Goal: Task Accomplishment & Management: Complete application form

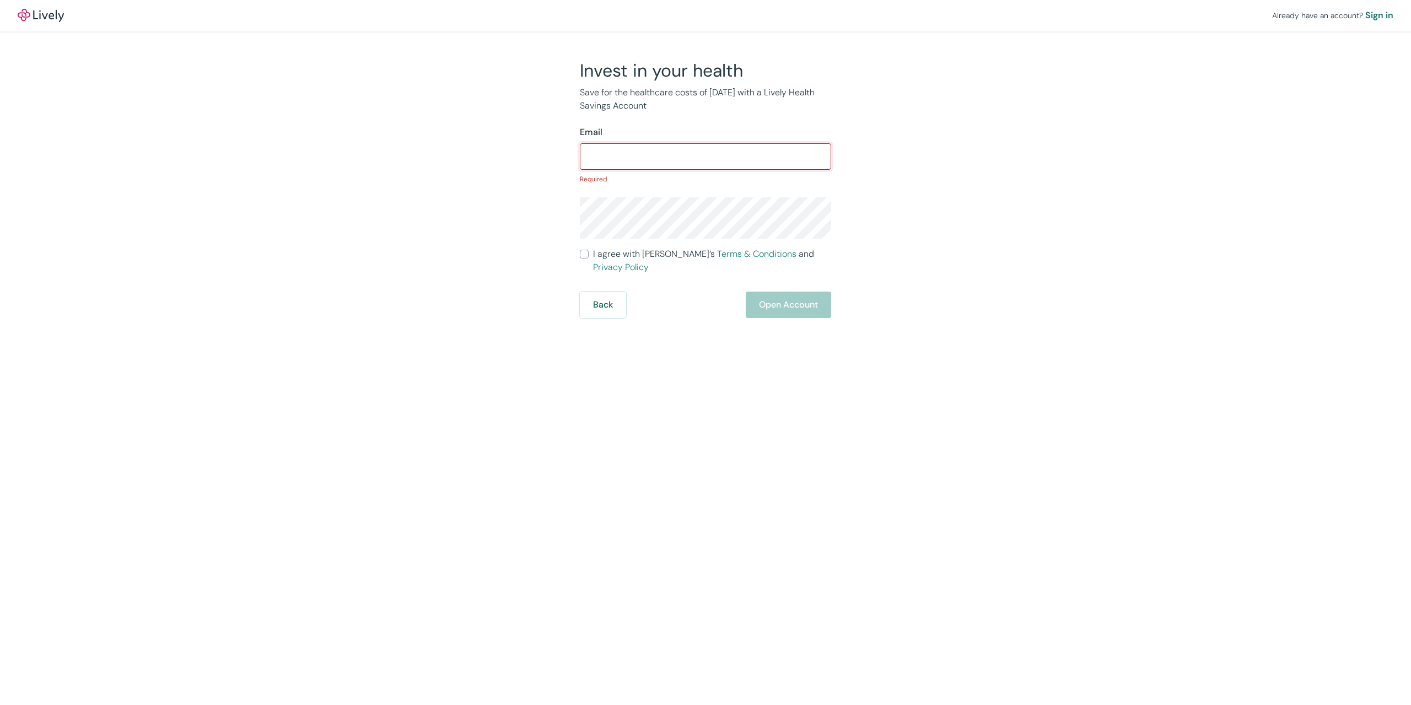
click at [618, 160] on input "Email" at bounding box center [705, 156] width 251 height 22
paste input "[EMAIL_ADDRESS][DOMAIN_NAME]"
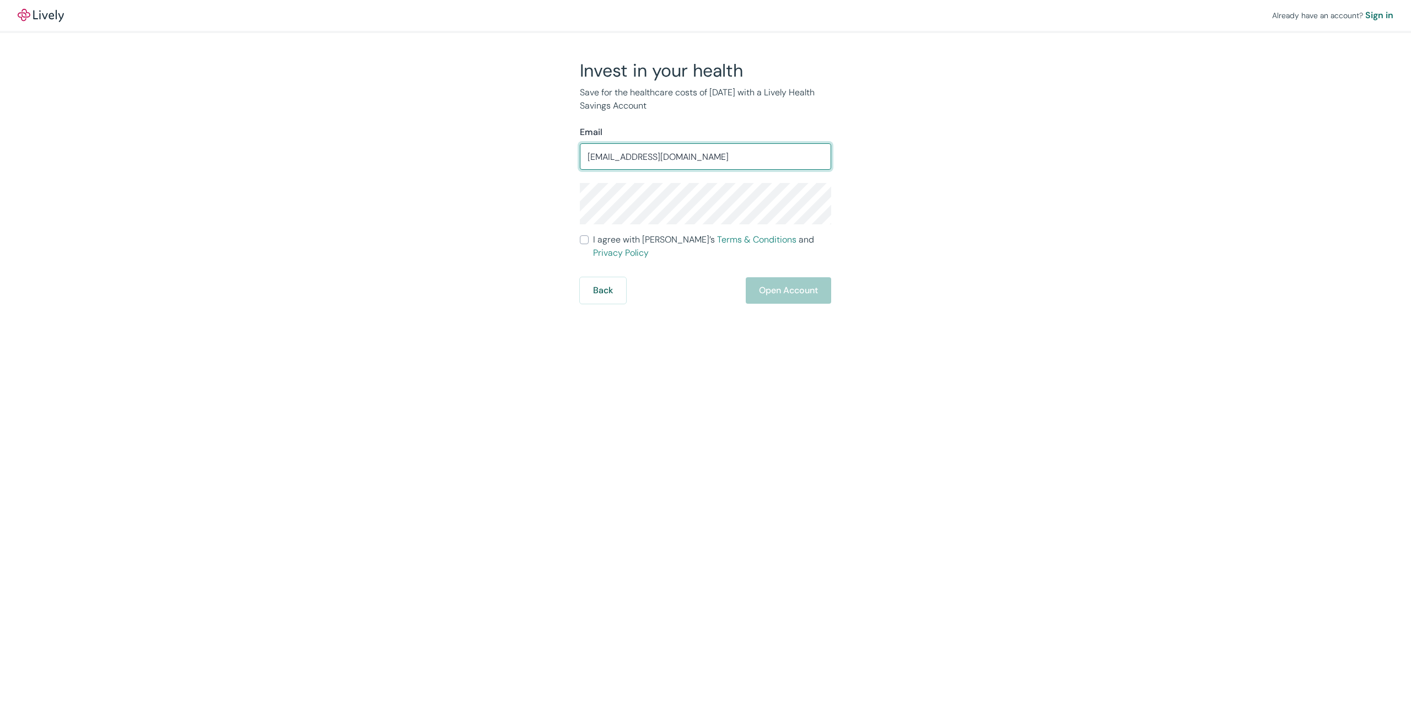
type input "[EMAIL_ADDRESS][DOMAIN_NAME]"
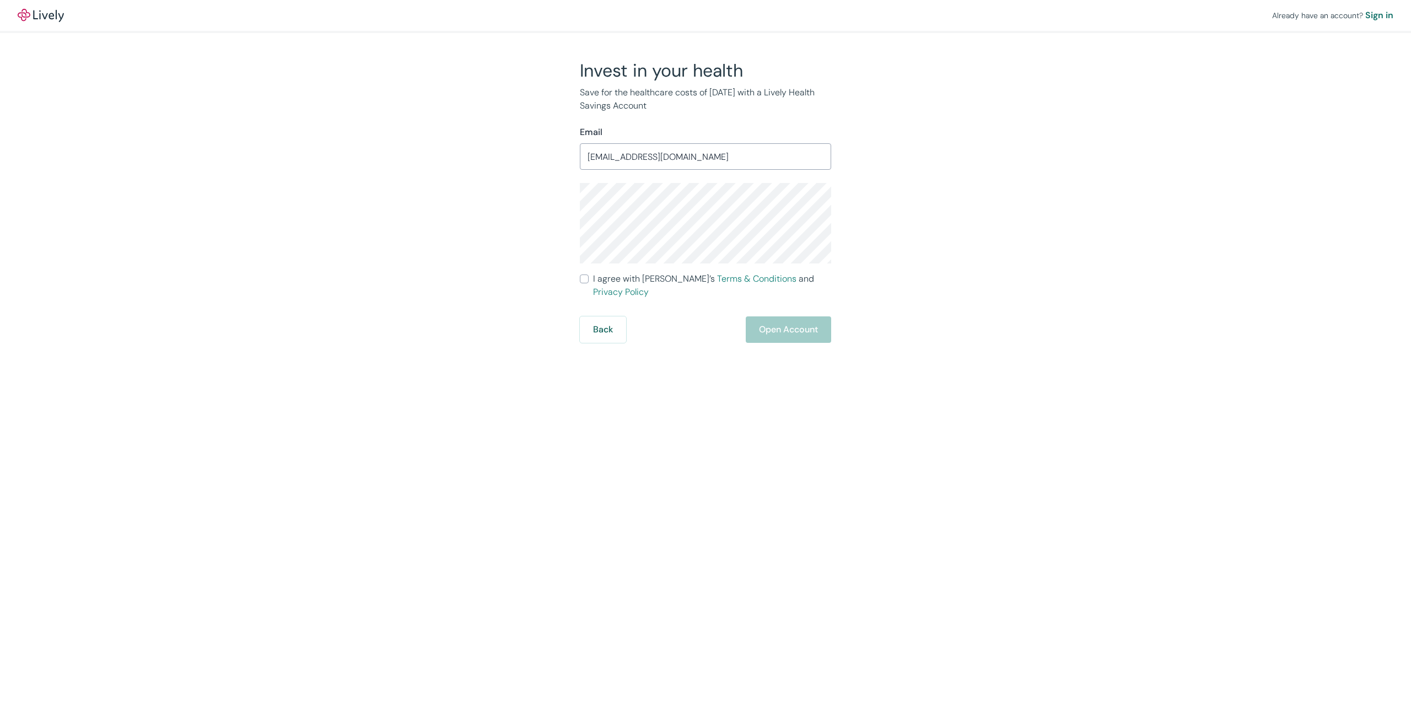
click at [612, 283] on span "I agree with Lively’s Terms & Conditions and Privacy Policy" at bounding box center [712, 285] width 238 height 26
click at [588, 283] on input "I agree with Lively’s Terms & Conditions and Privacy Policy" at bounding box center [584, 278] width 9 height 9
checkbox input "true"
click at [490, 206] on div "Invest in your health Save for the healthcare costs of [DATE] with a Lively Hea…" at bounding box center [698, 201] width 529 height 283
drag, startPoint x: 471, startPoint y: 271, endPoint x: 536, endPoint y: 286, distance: 66.7
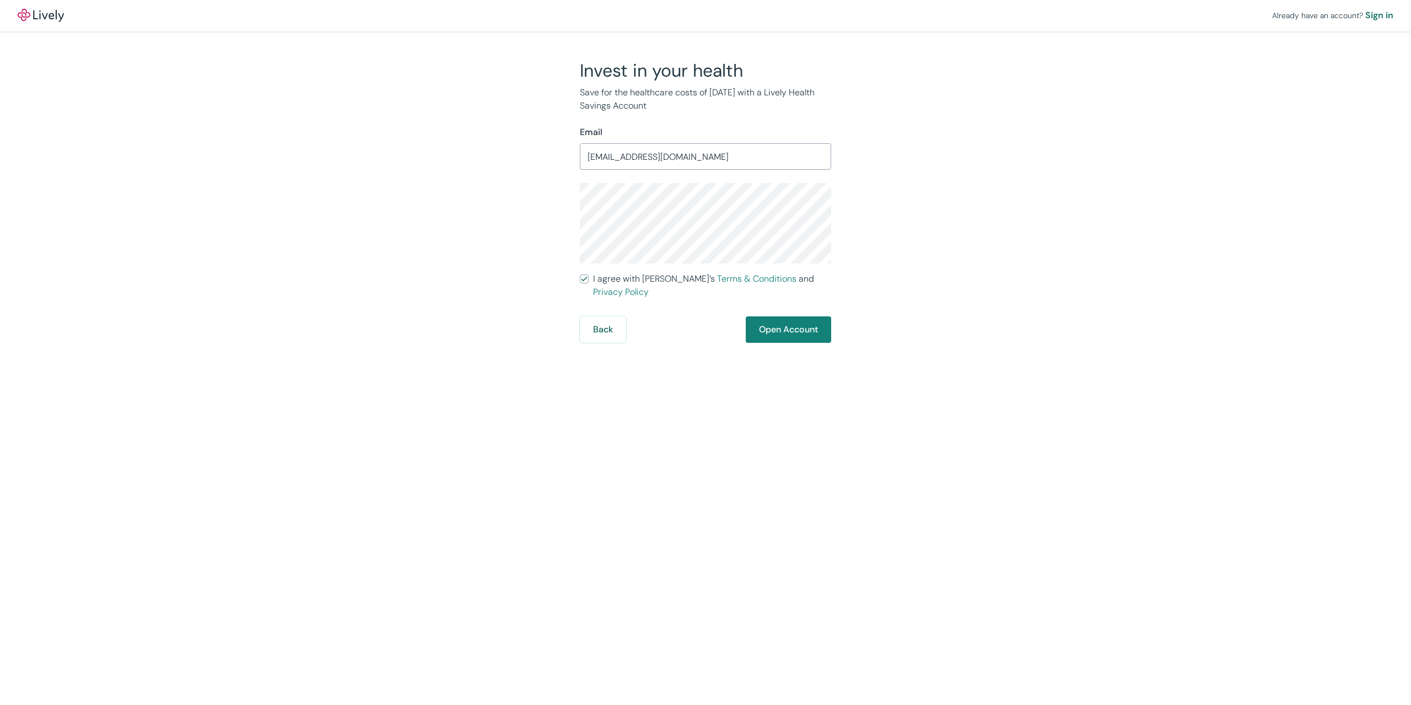
click at [474, 271] on div "Invest in your health Save for the healthcare costs of [DATE] with a Lively Hea…" at bounding box center [698, 201] width 529 height 283
click at [786, 317] on button "Open Account" at bounding box center [787, 329] width 85 height 26
